Goal: Navigation & Orientation: Find specific page/section

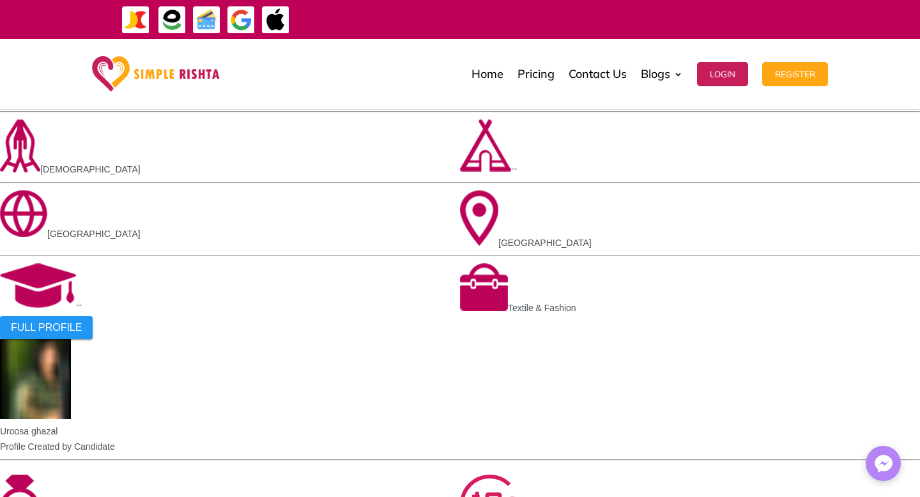
scroll to position [915, 0]
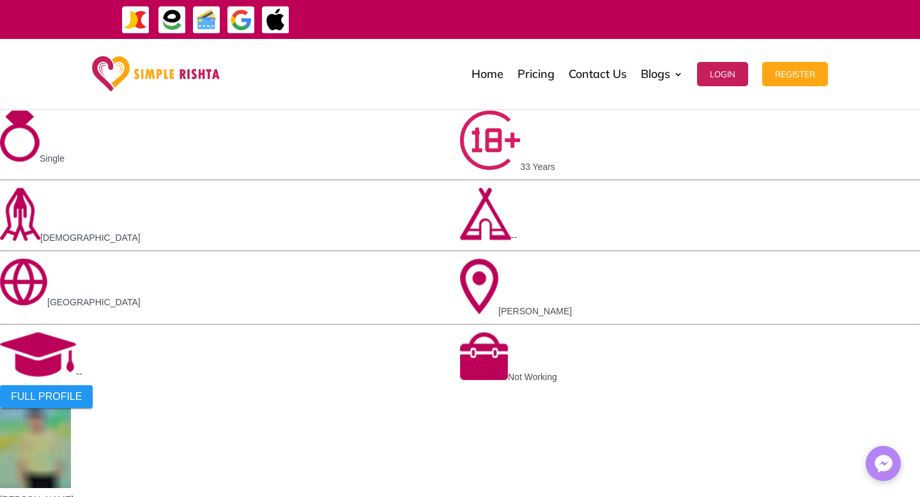
scroll to position [1233, 0]
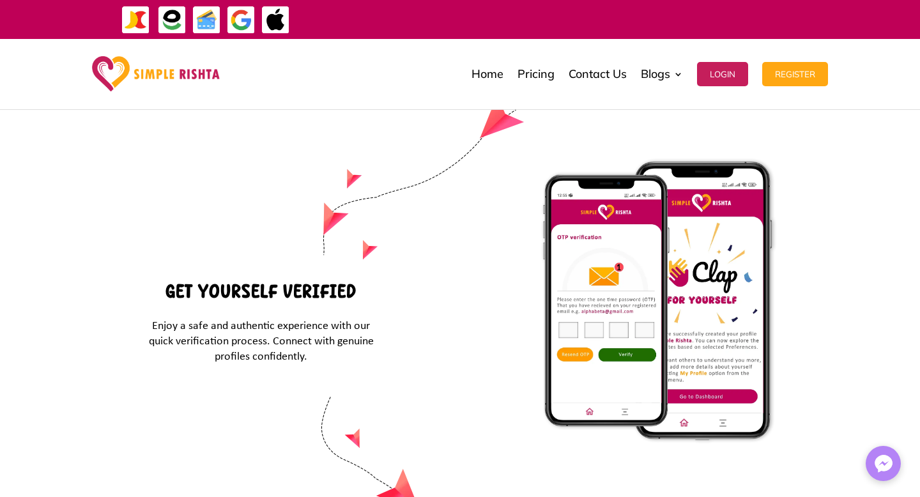
scroll to position [4571, 0]
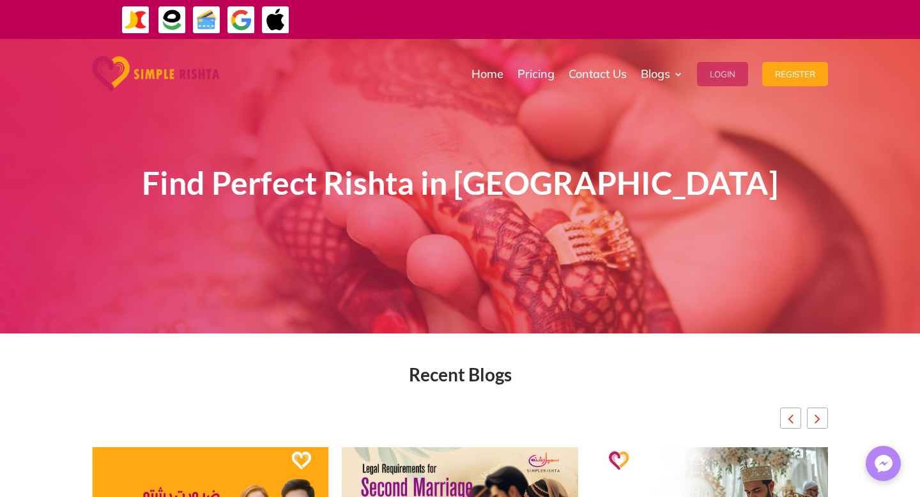
click at [736, 73] on button "Login" at bounding box center [722, 74] width 51 height 24
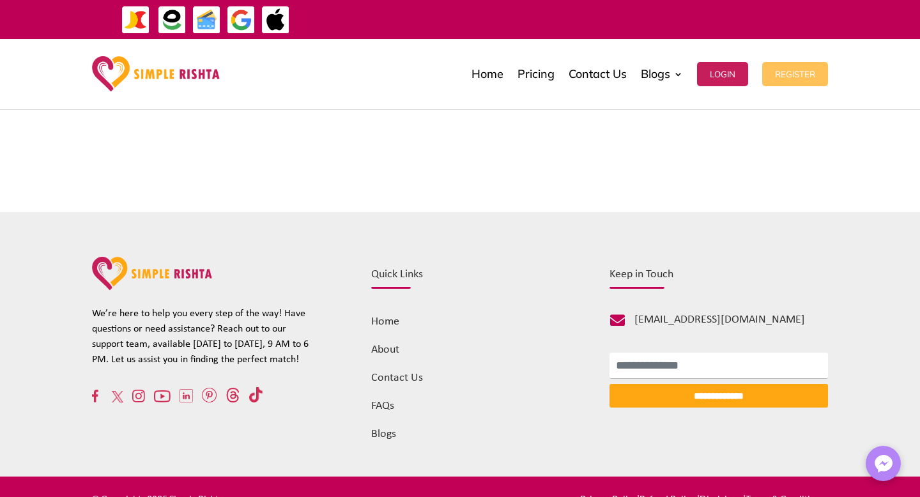
scroll to position [600, 0]
